Goal: Task Accomplishment & Management: Manage account settings

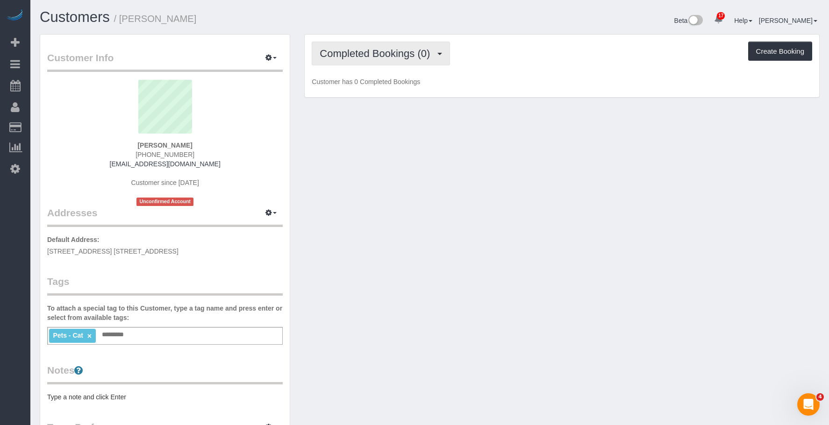
drag, startPoint x: 357, startPoint y: 56, endPoint x: 358, endPoint y: 77, distance: 20.6
click at [357, 57] on span "Completed Bookings (0)" at bounding box center [377, 54] width 115 height 12
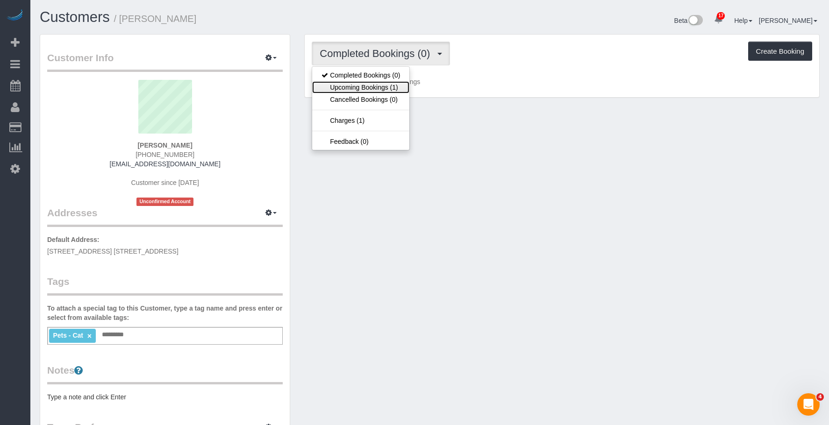
click at [353, 87] on link "Upcoming Bookings (1)" at bounding box center [360, 87] width 97 height 12
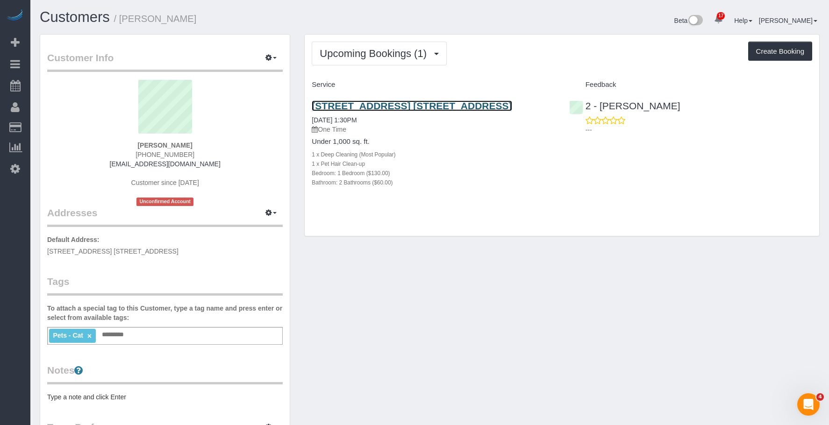
click at [478, 104] on link "[STREET_ADDRESS] [STREET_ADDRESS]" at bounding box center [412, 105] width 200 height 11
drag, startPoint x: 324, startPoint y: 102, endPoint x: 532, endPoint y: 96, distance: 207.6
click at [532, 96] on div "Upcoming Bookings (1) Completed Bookings (0) Upcoming Bookings (1) Cancelled Bo…" at bounding box center [562, 140] width 530 height 212
copy link "[STREET_ADDRESS] [STREET_ADDRESS]"
click at [535, 48] on div "Upcoming Bookings (1) Completed Bookings (0) Upcoming Bookings (1) Cancelled Bo…" at bounding box center [562, 54] width 501 height 24
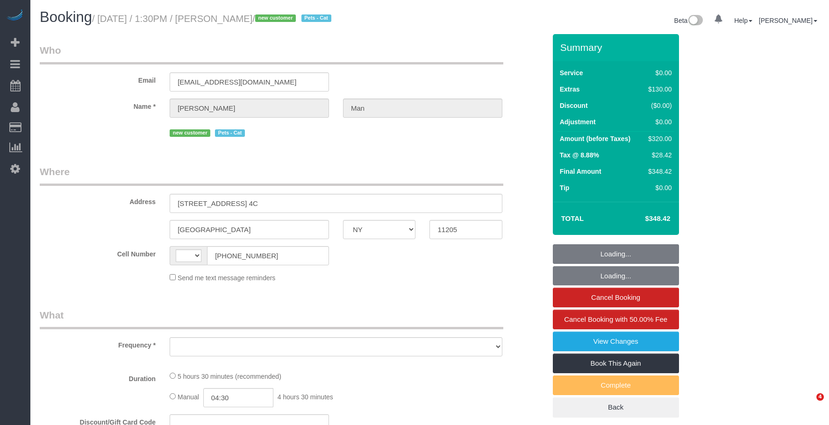
select select "NY"
select select "number:89"
select select "number:90"
select select "number:14"
select select "number:5"
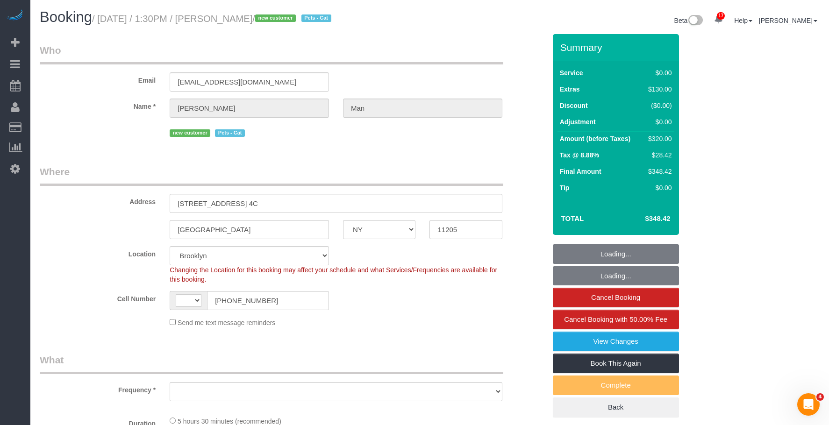
select select "string:[GEOGRAPHIC_DATA]"
select select "object:1049"
select select "string:stripe-pm_1S6hDp4VGloSiKo7xYDNtzHr"
select select "1"
select select "2"
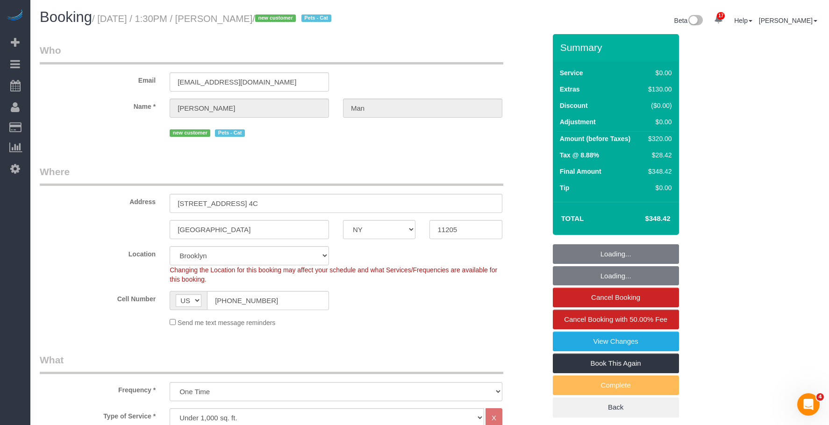
select select "1"
select select "2"
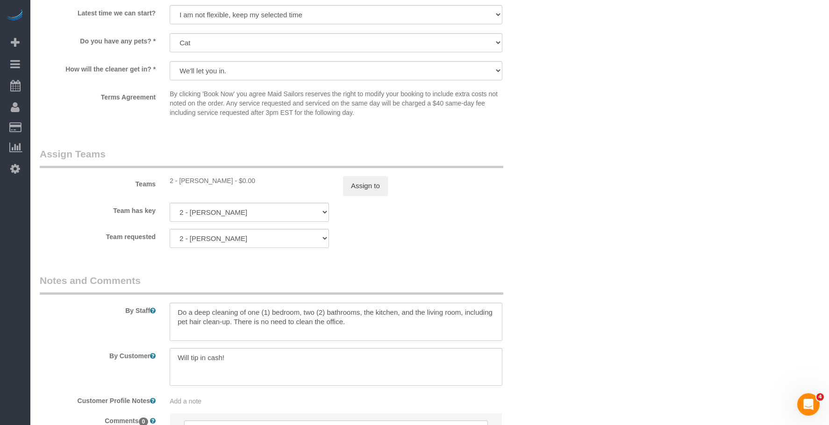
scroll to position [1215, 0]
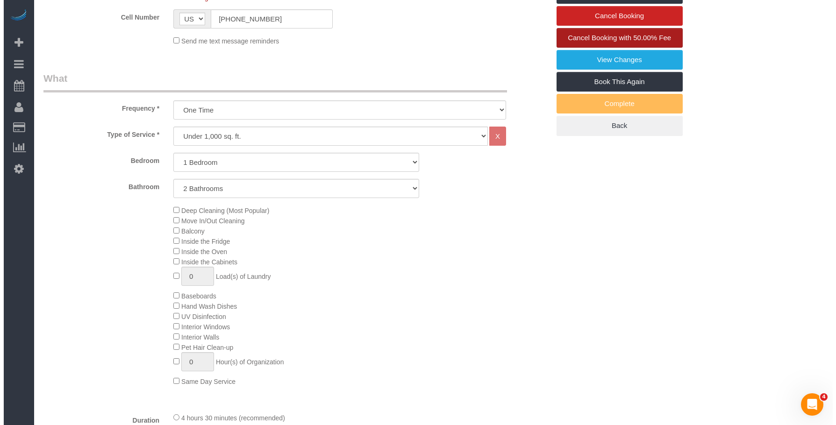
scroll to position [187, 0]
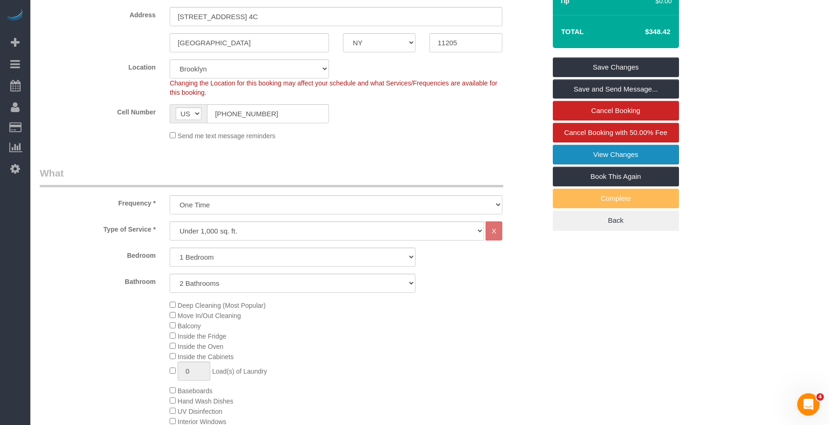
click at [615, 152] on link "View Changes" at bounding box center [616, 155] width 126 height 20
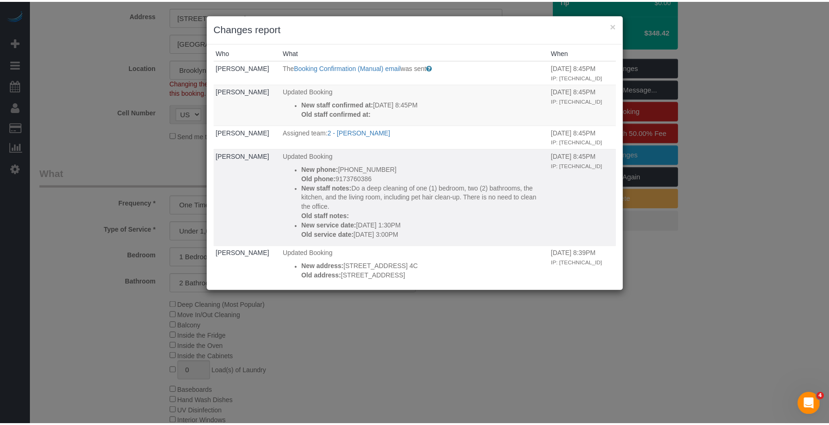
scroll to position [0, 0]
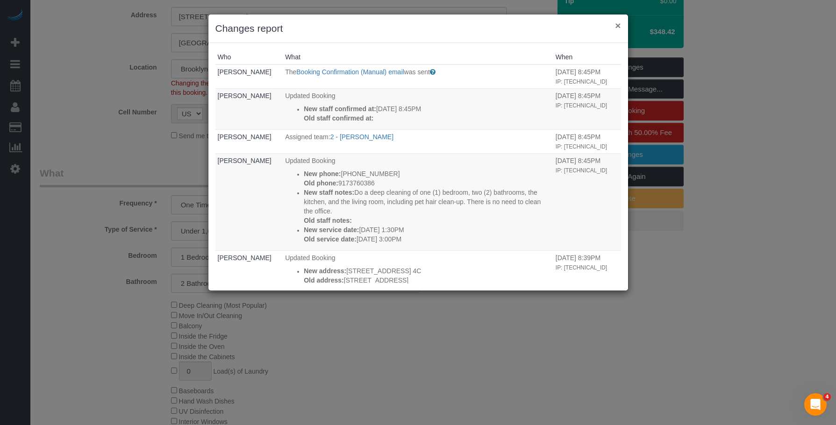
drag, startPoint x: 617, startPoint y: 22, endPoint x: 399, endPoint y: 79, distance: 226.0
click at [618, 23] on button "×" at bounding box center [618, 26] width 6 height 10
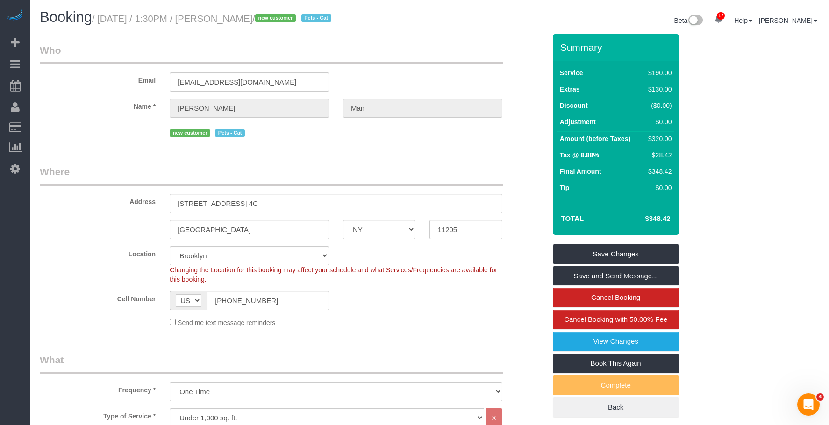
drag, startPoint x: 236, startPoint y: 20, endPoint x: 279, endPoint y: 23, distance: 42.7
click at [279, 23] on small "/ [DATE] / 1:30PM / [PERSON_NAME] / new customer Pets - Cat" at bounding box center [213, 19] width 242 height 10
copy small "[PERSON_NAME]"
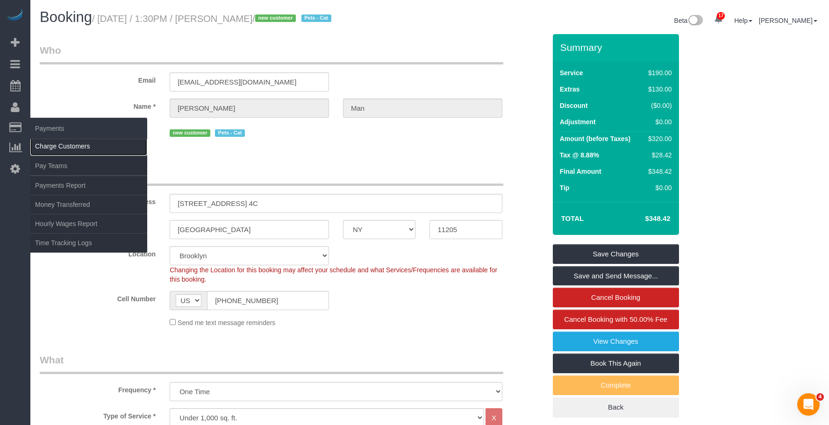
click at [68, 147] on link "Charge Customers" at bounding box center [88, 146] width 117 height 19
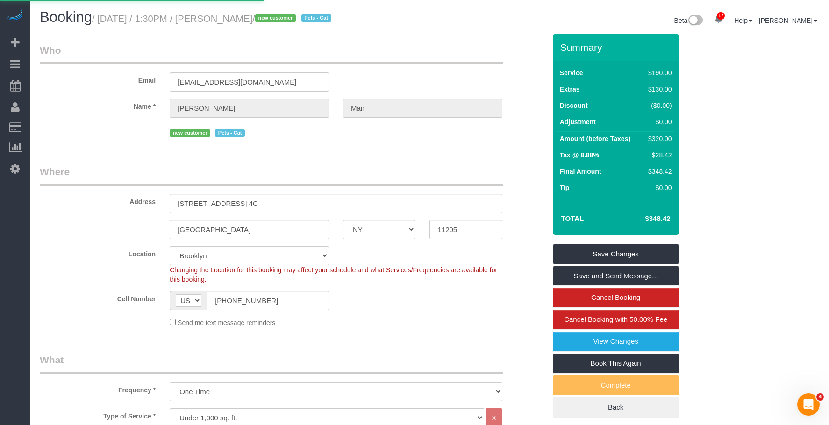
select select
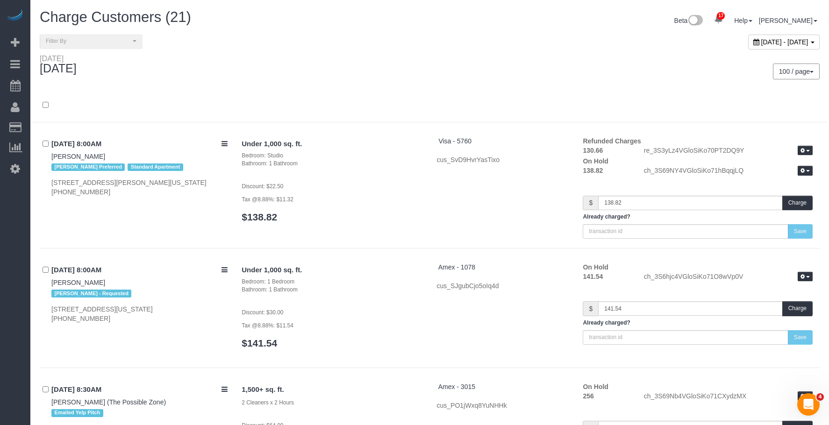
scroll to position [2203, 0]
